Goal: Transaction & Acquisition: Subscribe to service/newsletter

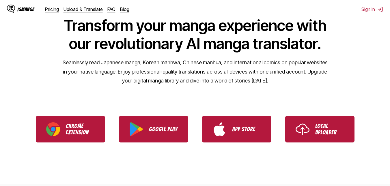
click at [48, 13] on div "IsManga Pricing Upload & Translate FAQ Blog" at bounding box center [70, 9] width 127 height 18
click at [49, 9] on link "Pricing" at bounding box center [52, 9] width 14 height 6
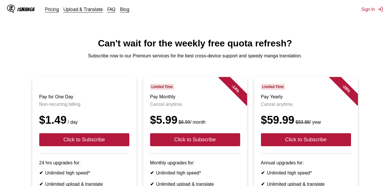
scroll to position [29, 0]
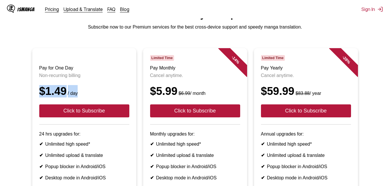
drag, startPoint x: 38, startPoint y: 90, endPoint x: 80, endPoint y: 93, distance: 42.3
click at [80, 93] on article "Pay for One Day Non-recurring billing $1.49 / day Click to Subscribe 24 hrs upg…" at bounding box center [84, 137] width 104 height 179
click at [80, 93] on div "$1.49 / day" at bounding box center [84, 91] width 90 height 12
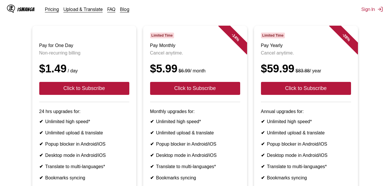
scroll to position [87, 0]
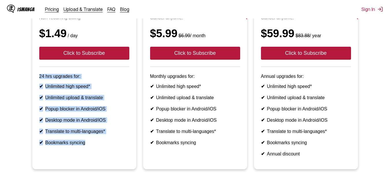
drag, startPoint x: 42, startPoint y: 78, endPoint x: 104, endPoint y: 155, distance: 98.6
click at [104, 155] on article "Pay for One Day Non-recurring billing $1.49 / day Click to Subscribe 24 hrs upg…" at bounding box center [84, 79] width 104 height 179
